Goal: Information Seeking & Learning: Find specific fact

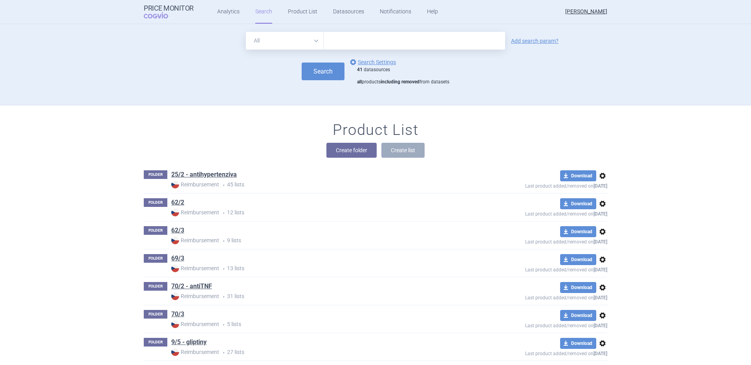
click at [361, 39] on input "text" at bounding box center [415, 41] width 182 height 18
type input "[MEDICAL_DATA] accord"
click button "Search" at bounding box center [323, 71] width 43 height 18
